Goal: Information Seeking & Learning: Check status

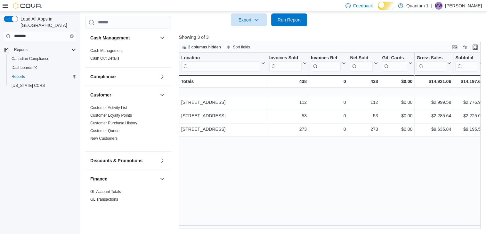
scroll to position [214, 0]
